Goal: Information Seeking & Learning: Check status

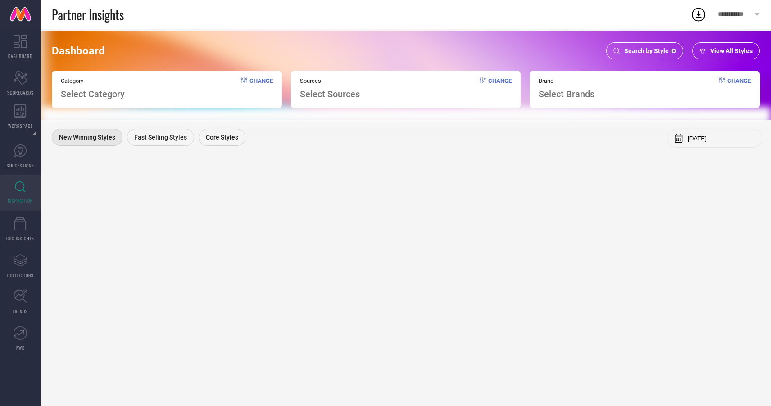
click at [659, 49] on span "Search by Style ID" at bounding box center [650, 50] width 52 height 7
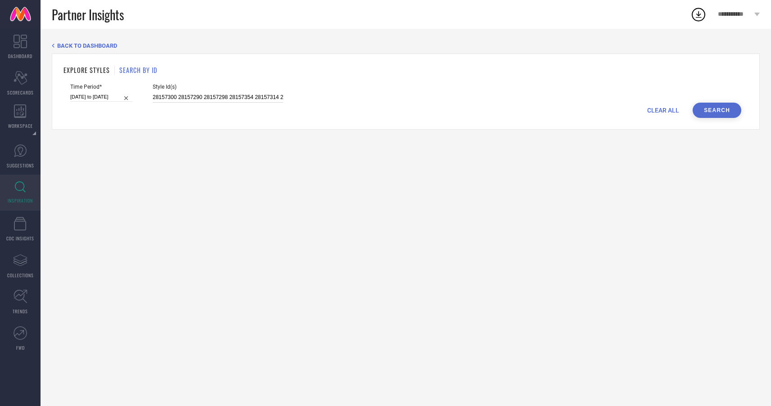
click at [226, 94] on input "28157300 28157290 28157298 28157354 28157314 28157356" at bounding box center [218, 97] width 131 height 10
drag, startPoint x: 143, startPoint y: 98, endPoint x: 477, endPoint y: 100, distance: 334.1
click at [477, 100] on div "Time Period* [DATE] to [DATE] Style Id(s) 28157300 28157290 28157298 28157354 2…" at bounding box center [405, 93] width 671 height 19
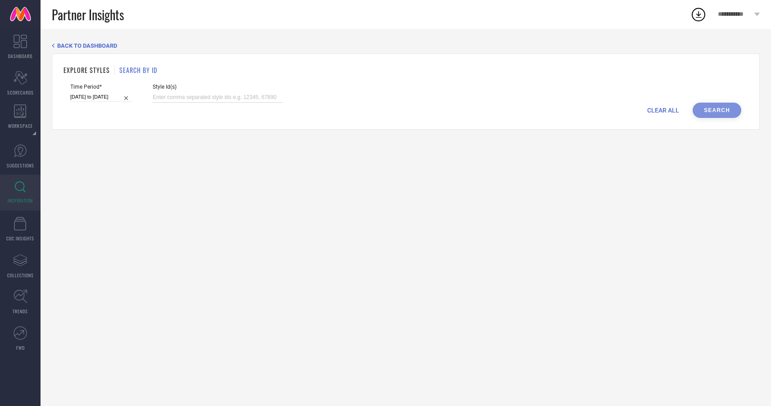
paste input "31242761 21264230 4277979 28157300 26569852 11487284 11487286 19005830 28157504…"
type input "31242761 21264230 4277979 28157300 26569852 11487284 11487286 19005830 28157504…"
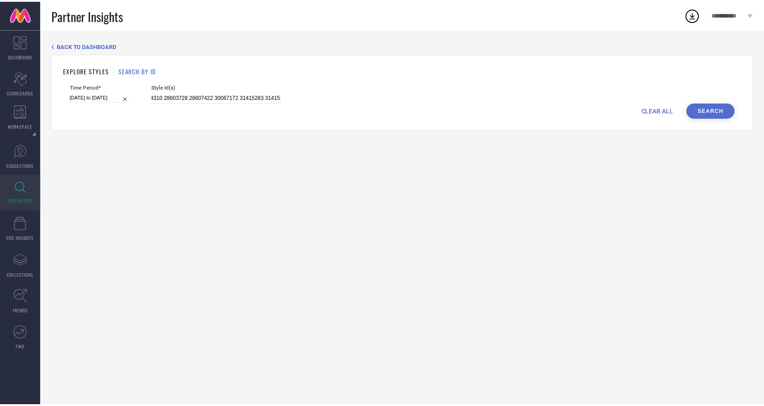
scroll to position [0, 0]
click at [720, 108] on button "Search" at bounding box center [717, 110] width 49 height 15
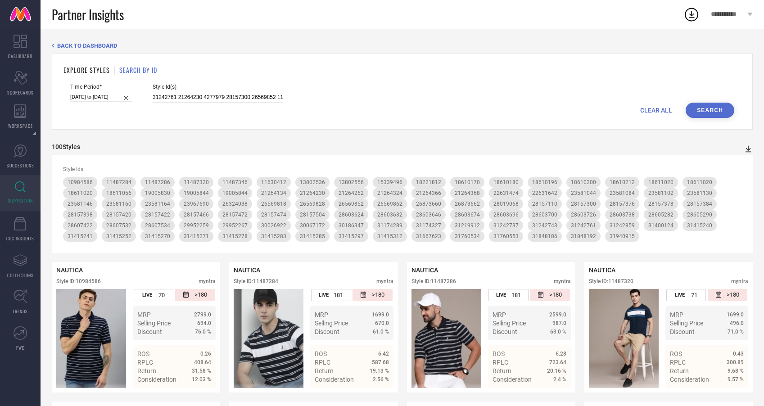
click at [748, 148] on icon at bounding box center [749, 149] width 6 height 7
click at [742, 166] on span "PDF" at bounding box center [738, 165] width 10 height 6
drag, startPoint x: 141, startPoint y: 96, endPoint x: 470, endPoint y: 109, distance: 328.5
click at [470, 109] on form "Time Period* 01-02-2025 to 31-07-2025 Style Id(s) CLEAR ALL Search" at bounding box center [402, 101] width 678 height 34
click at [244, 97] on input "31242761 21264230 4277979 28157300 26569852 11487284 11487286 19005830 28157504…" at bounding box center [218, 97] width 131 height 10
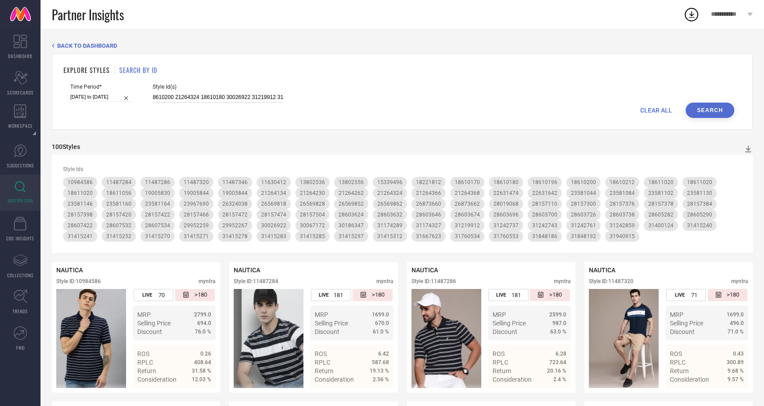
scroll to position [0, 2692]
drag, startPoint x: 143, startPoint y: 97, endPoint x: 497, endPoint y: 93, distance: 353.9
click at [497, 93] on div "Time Period* 01-02-2025 to 31-07-2025 Style Id(s)" at bounding box center [402, 93] width 664 height 19
click at [274, 97] on div "Time Period* 01-02-2025 to 31-07-2025 Style Id(s)" at bounding box center [402, 93] width 664 height 19
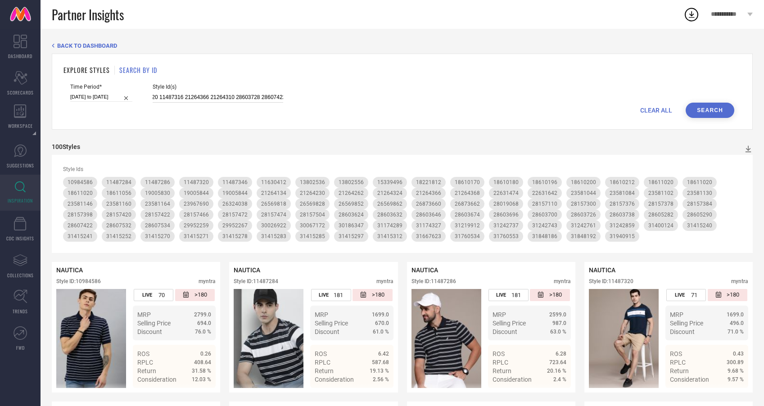
scroll to position [0, 2692]
drag, startPoint x: 143, startPoint y: 96, endPoint x: 426, endPoint y: 98, distance: 282.8
click at [426, 98] on div "Time Period* 01-02-2025 to 31-07-2025 Style Id(s)" at bounding box center [402, 93] width 664 height 19
paste input "28157408 28157458 31242751 21264122 21264392 26397646 26569846 26397652 2358106…"
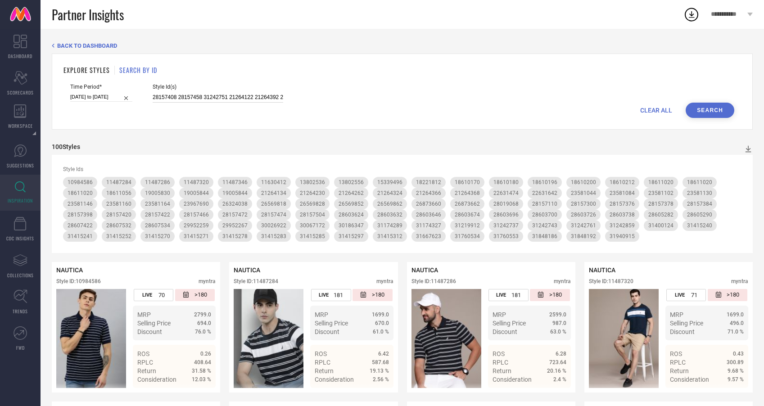
scroll to position [0, 1194]
type input "28157408 28157458 31242751 21264122 21264392 26397646 26569846 26397652 2358106…"
click at [721, 107] on button "Search" at bounding box center [710, 110] width 49 height 15
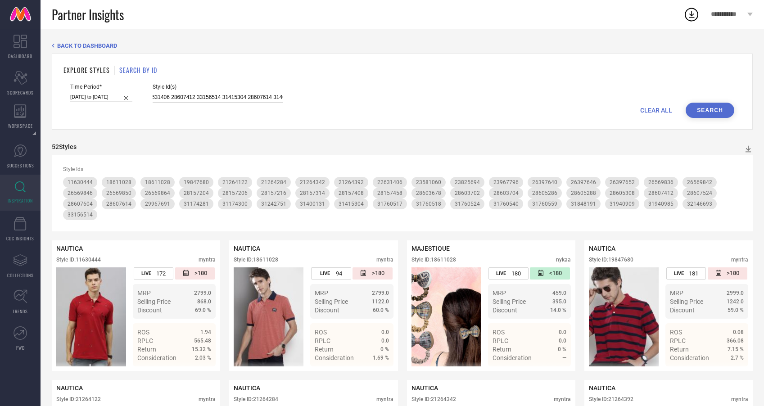
scroll to position [0, 1195]
drag, startPoint x: 143, startPoint y: 97, endPoint x: 438, endPoint y: 95, distance: 295.4
click at [438, 95] on div "Time Period* 01-02-2025 to 31-07-2025 Style Id(s) 28157408 28157458 31242751 21…" at bounding box center [402, 93] width 664 height 19
paste input "31242747 28157390 32285419 31667637 31667627 32285423 31667633 32285416 2815741…"
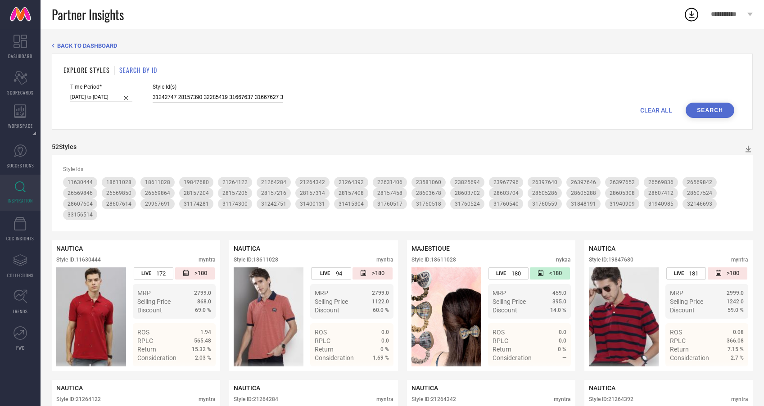
scroll to position [0, 149]
type input "31242747 28157390 32285419 31667637 31667627 32285423 31667633 32285416 2815741…"
click at [704, 110] on button "Search" at bounding box center [710, 110] width 49 height 15
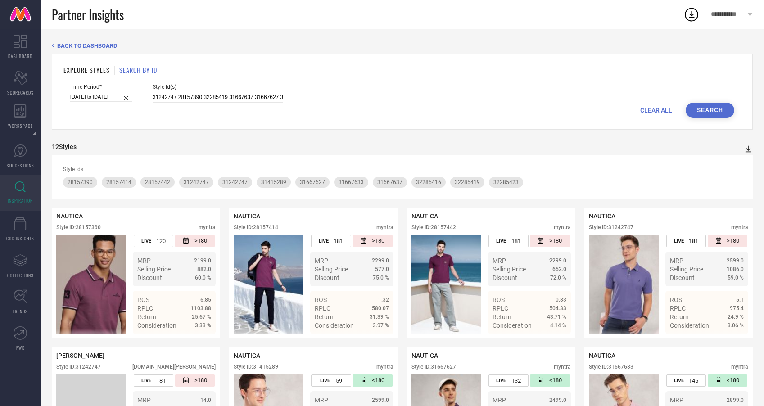
click at [749, 148] on icon at bounding box center [748, 149] width 9 height 9
click at [738, 165] on span "PDF" at bounding box center [738, 165] width 10 height 6
click at [749, 149] on icon at bounding box center [749, 149] width 6 height 7
click at [740, 165] on span "PDF" at bounding box center [738, 165] width 10 height 6
click at [692, 16] on icon at bounding box center [692, 14] width 16 height 16
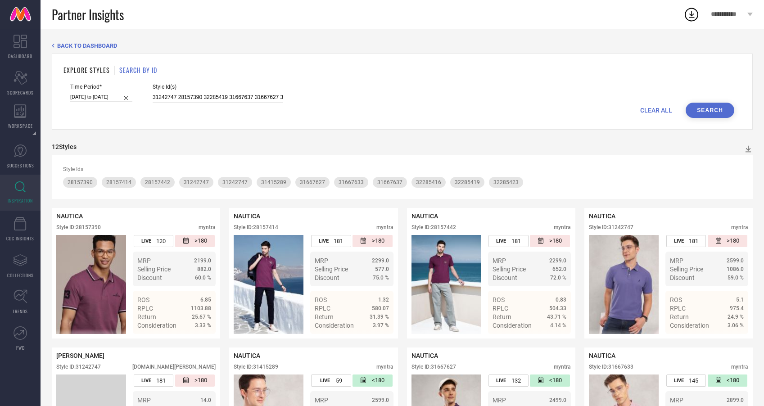
click at [692, 16] on icon at bounding box center [692, 14] width 16 height 16
click at [747, 148] on icon at bounding box center [748, 149] width 9 height 9
click at [739, 162] on span "PDF" at bounding box center [738, 165] width 10 height 6
click at [748, 149] on icon at bounding box center [749, 149] width 6 height 7
click at [744, 163] on li "PDF" at bounding box center [739, 164] width 24 height 13
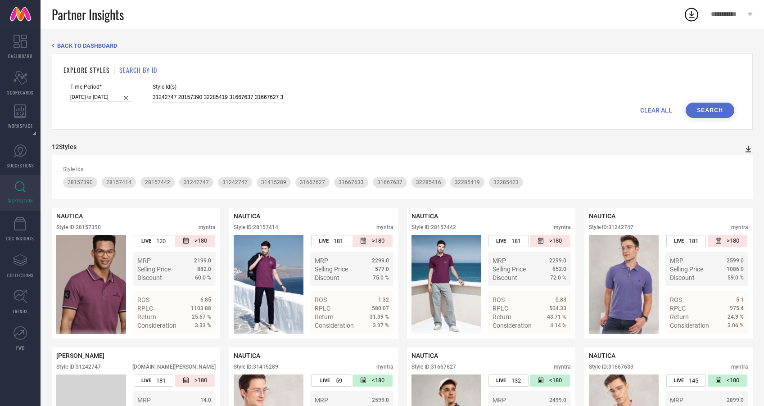
click at [749, 151] on icon at bounding box center [748, 149] width 9 height 9
